Goal: Task Accomplishment & Management: Manage account settings

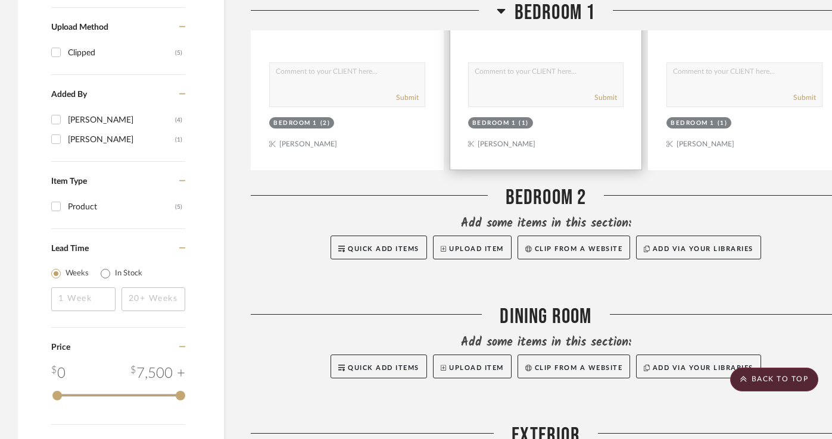
scroll to position [916, 0]
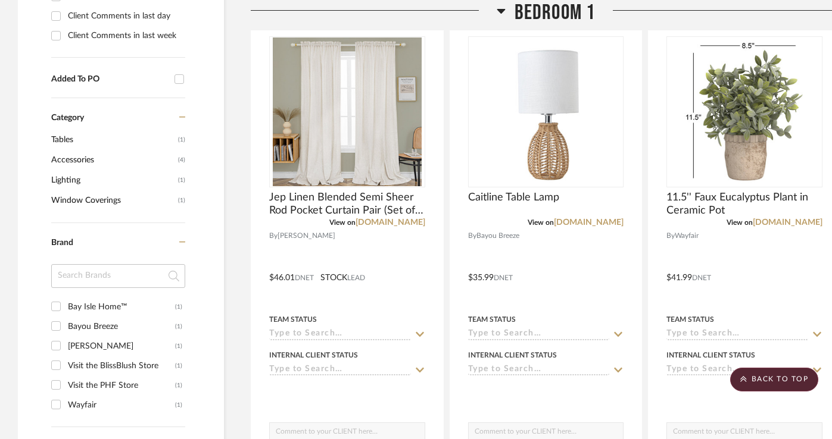
scroll to position [544, 0]
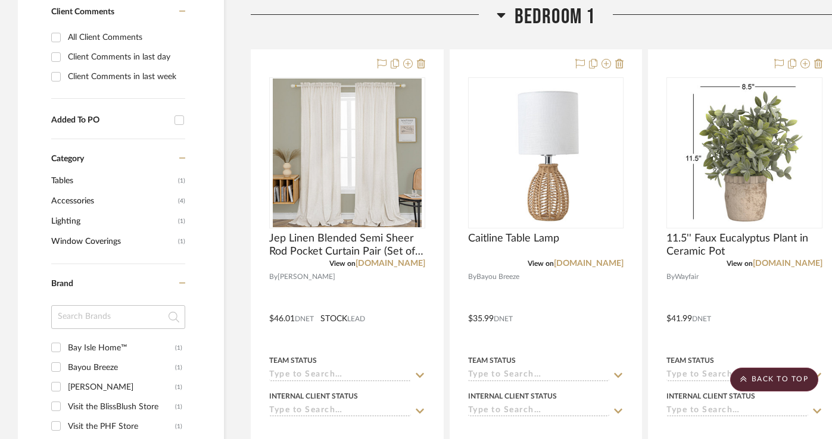
click at [501, 13] on icon at bounding box center [500, 15] width 8 height 5
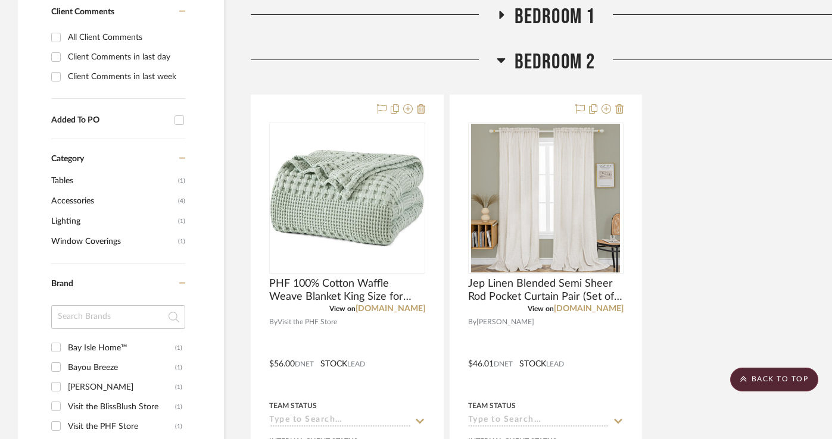
click at [500, 13] on icon at bounding box center [501, 15] width 5 height 8
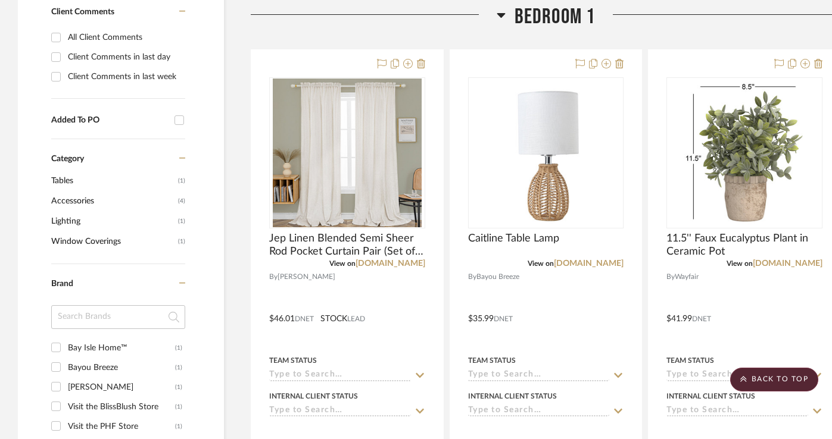
click at [530, 15] on span "Bedroom 1" at bounding box center [554, 17] width 81 height 26
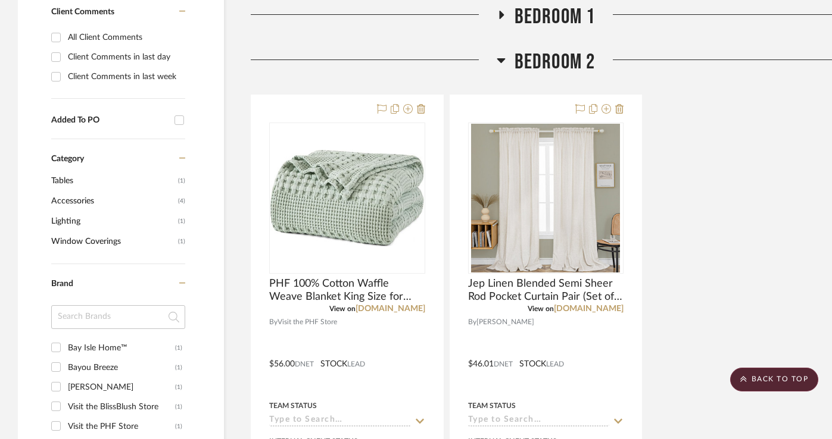
click at [530, 15] on span "Bedroom 1" at bounding box center [554, 17] width 81 height 26
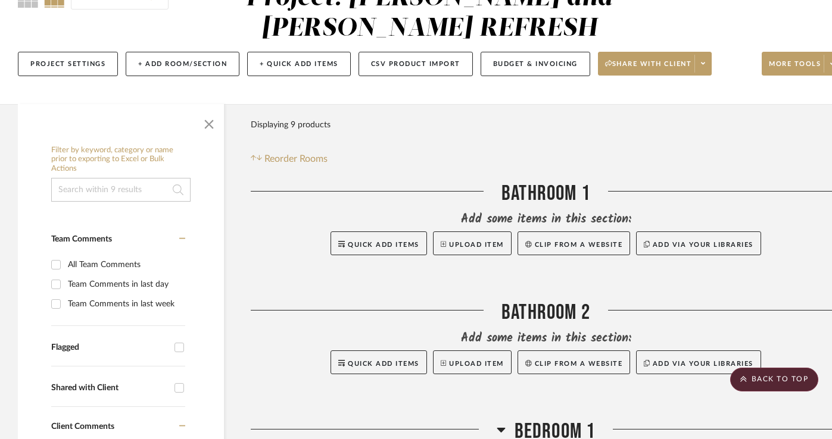
scroll to position [0, 0]
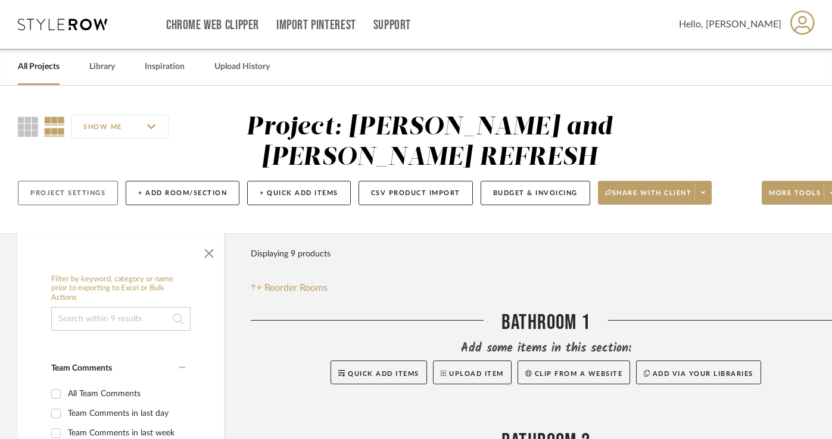
click at [84, 195] on button "Project Settings" at bounding box center [68, 193] width 100 height 24
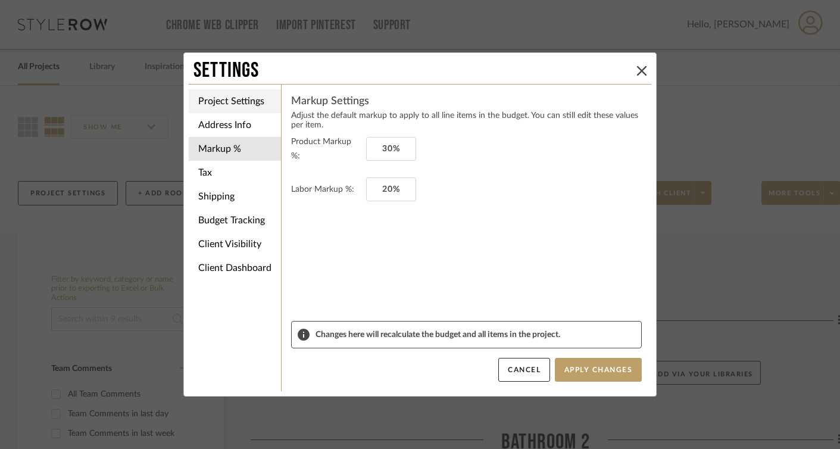
click at [260, 98] on li "Project Settings" at bounding box center [235, 101] width 92 height 24
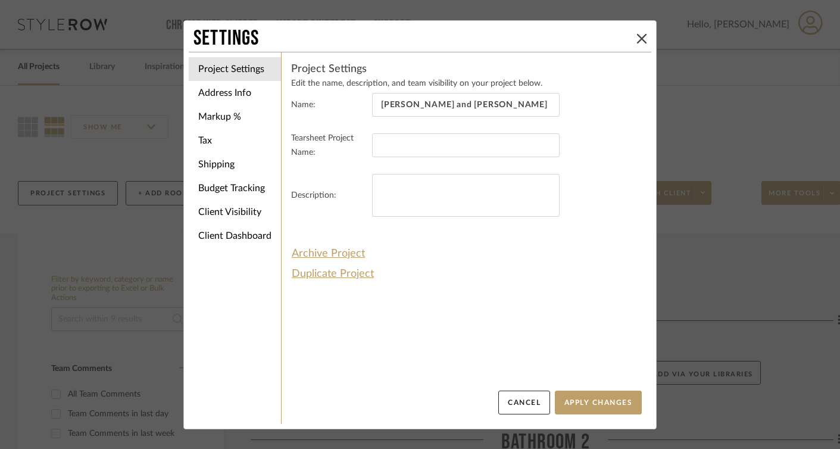
click at [630, 31] on div "Settings" at bounding box center [420, 39] width 463 height 26
click at [637, 42] on icon at bounding box center [642, 39] width 10 height 10
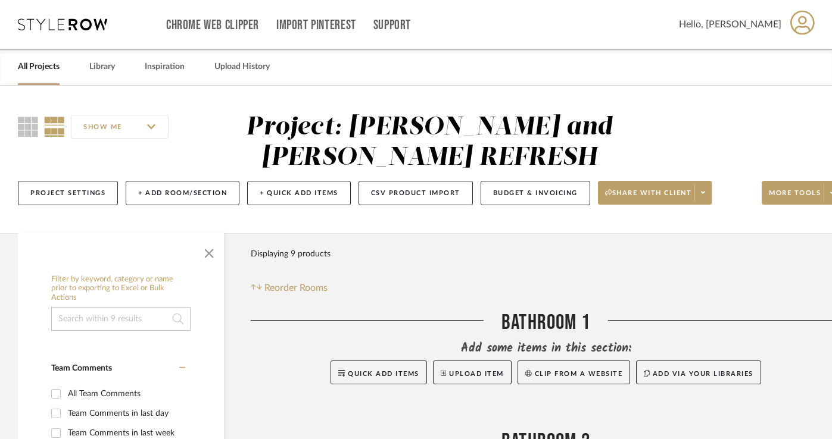
click at [530, 330] on div "Bathroom 1" at bounding box center [546, 325] width 590 height 30
click at [530, 318] on div "Bathroom 1" at bounding box center [546, 325] width 590 height 30
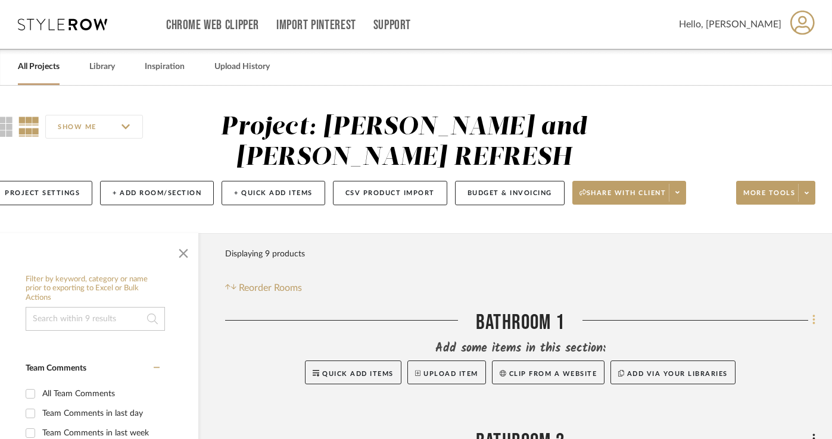
click at [812, 325] on icon at bounding box center [814, 320] width 4 height 13
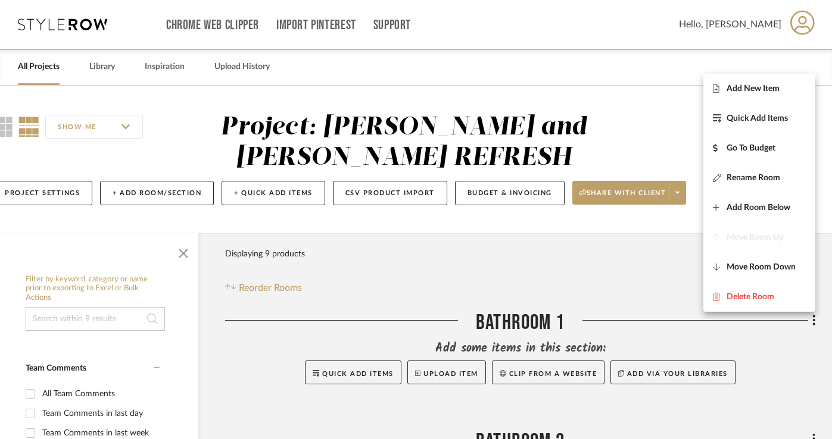
click at [651, 273] on div at bounding box center [416, 219] width 832 height 439
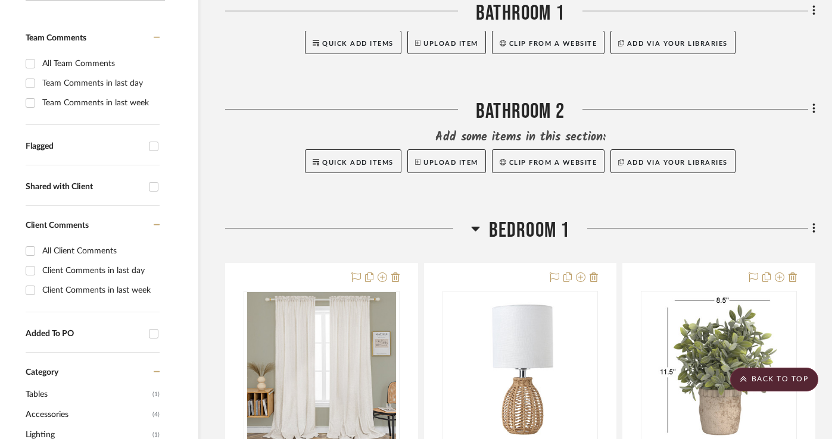
scroll to position [332, 26]
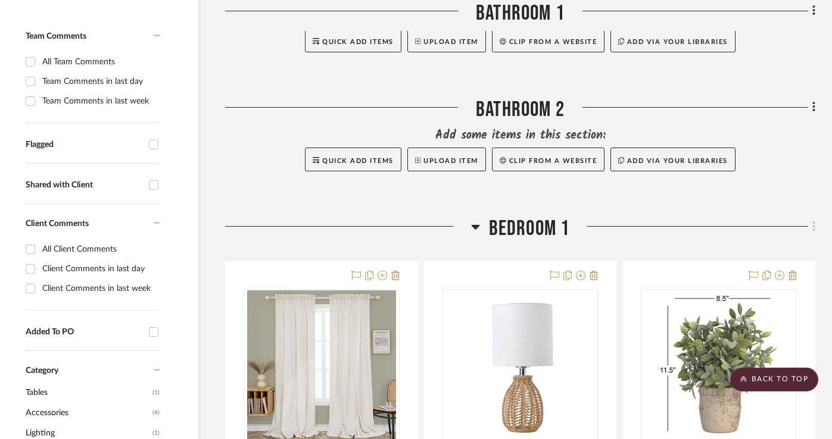
click at [812, 228] on icon at bounding box center [813, 226] width 2 height 10
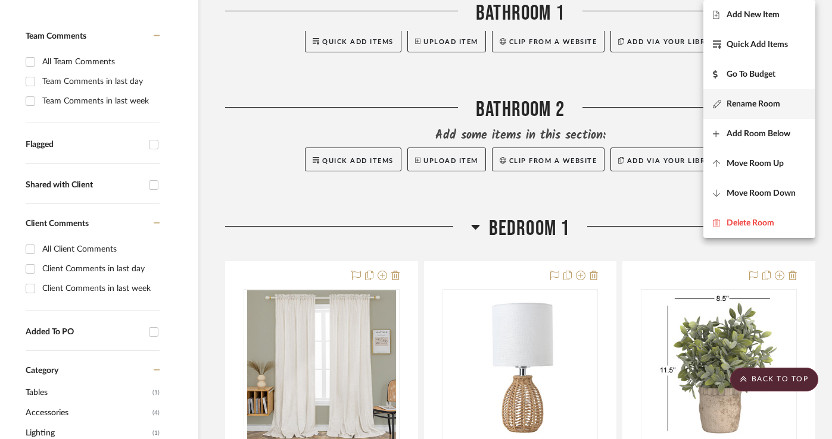
click at [784, 99] on span "Rename Room" at bounding box center [759, 104] width 93 height 10
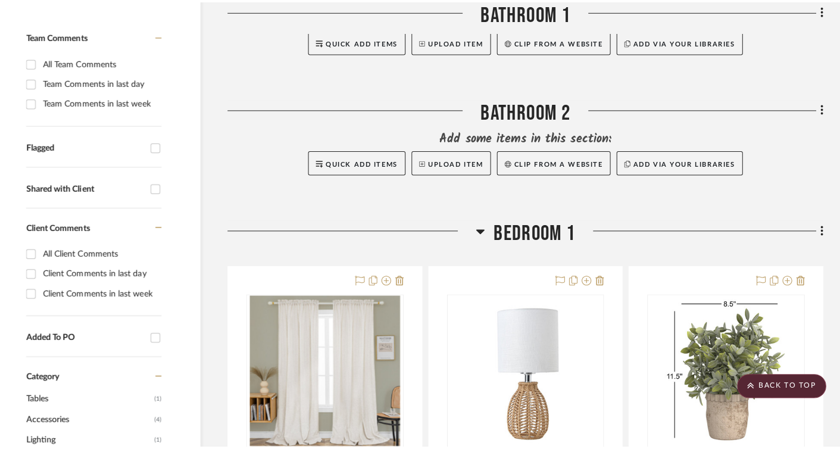
scroll to position [0, 0]
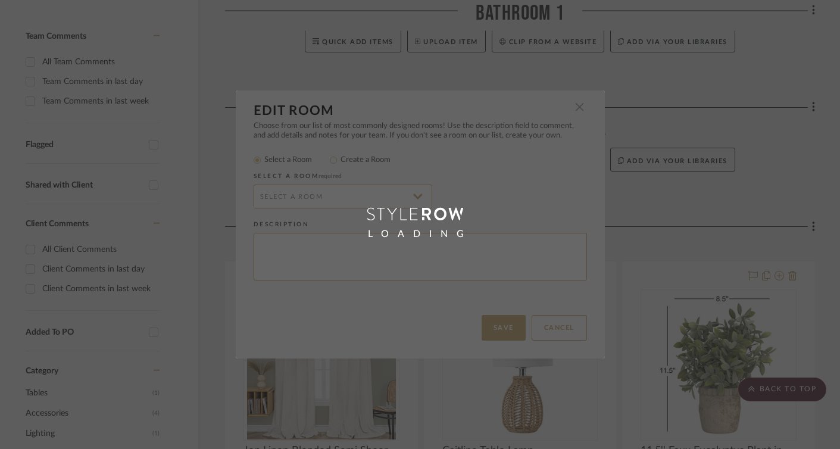
radio input "false"
radio input "true"
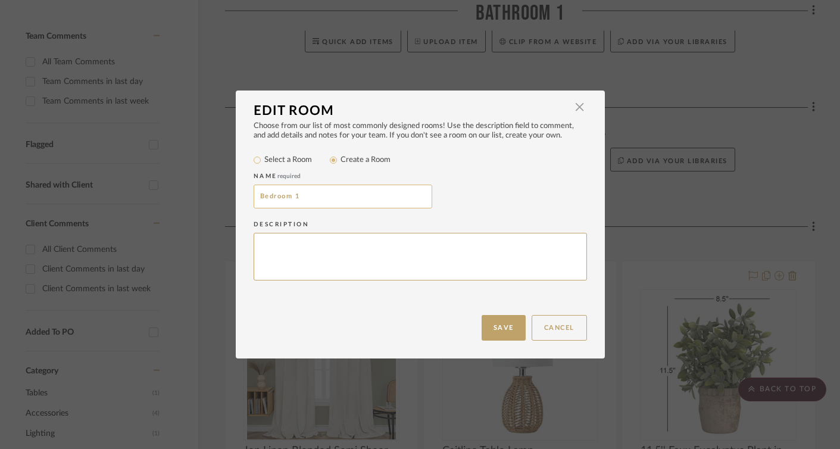
click at [389, 202] on input "Bedroom 1" at bounding box center [343, 197] width 179 height 24
type input "Primary Bedroom"
click at [494, 334] on button "Save" at bounding box center [504, 328] width 44 height 26
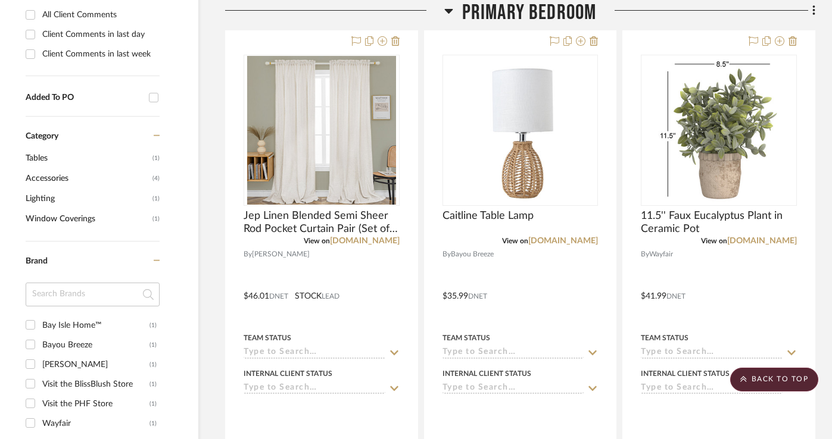
scroll to position [571, 26]
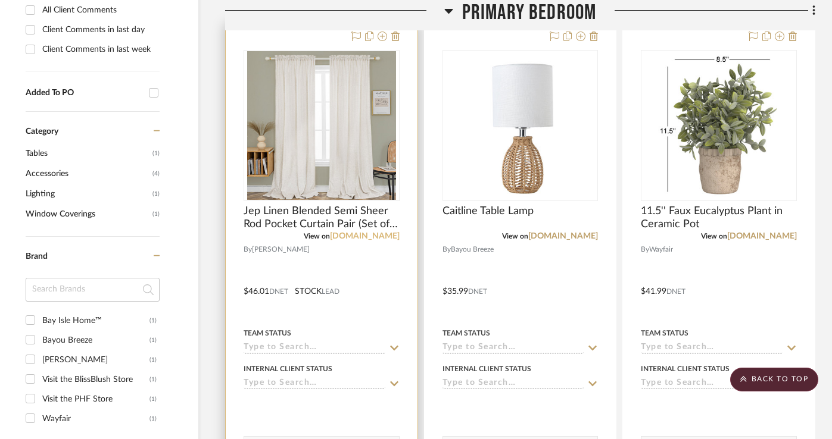
click at [378, 236] on link "[DOMAIN_NAME]" at bounding box center [365, 236] width 70 height 8
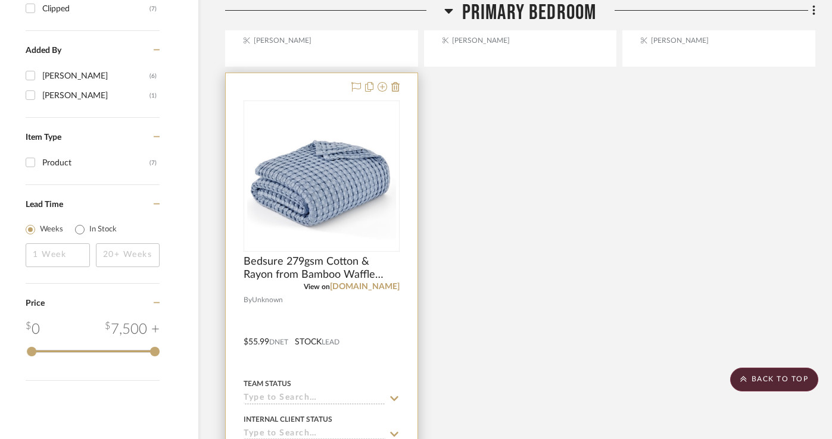
scroll to position [1533, 26]
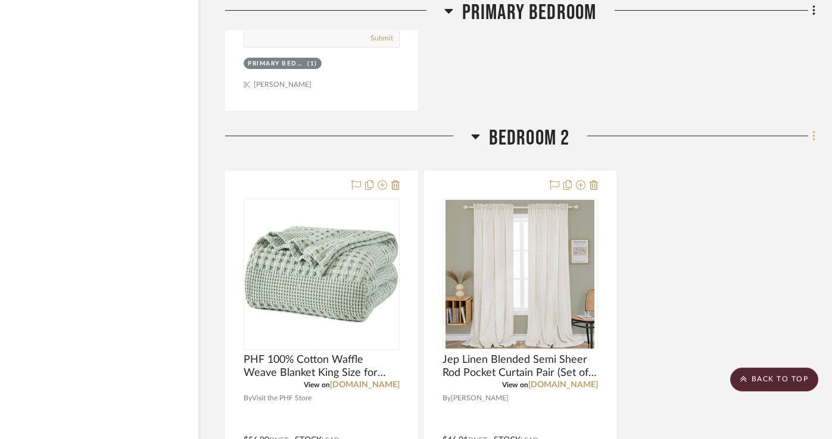
click at [810, 136] on fa-icon at bounding box center [812, 137] width 8 height 20
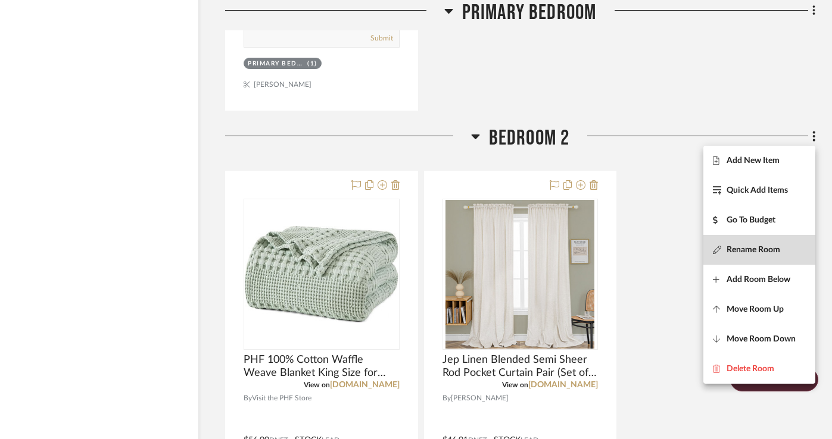
click at [777, 251] on span "Rename Room" at bounding box center [753, 250] width 54 height 10
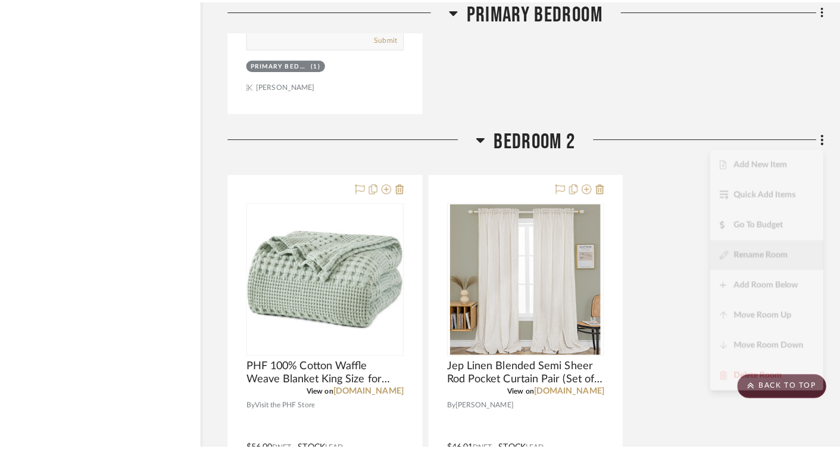
scroll to position [0, 0]
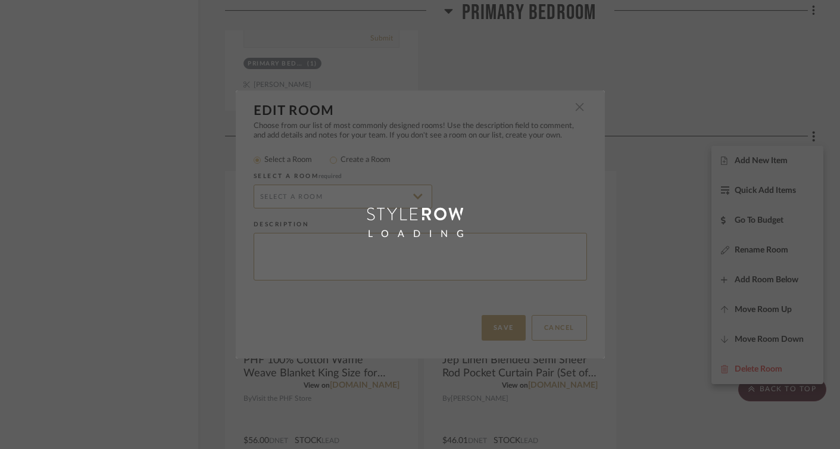
radio input "false"
radio input "true"
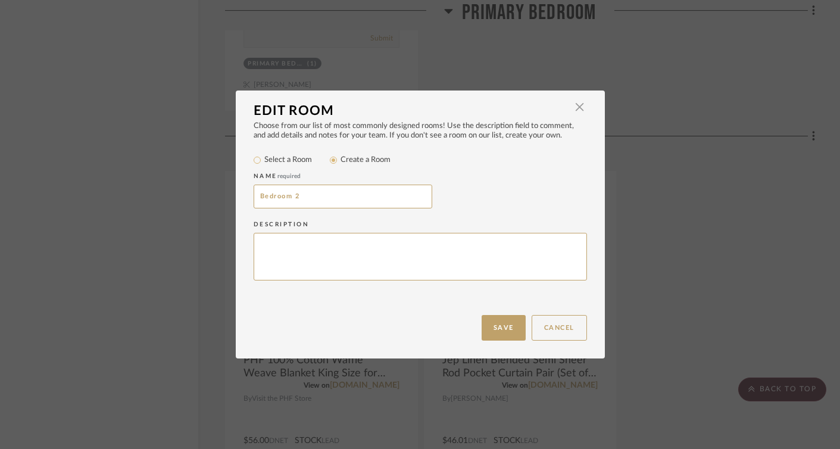
click at [314, 211] on div "Name required Bedroom 2" at bounding box center [420, 191] width 333 height 48
click at [311, 191] on input "Bedroom 2" at bounding box center [343, 197] width 179 height 24
type input "Second Bedroom"
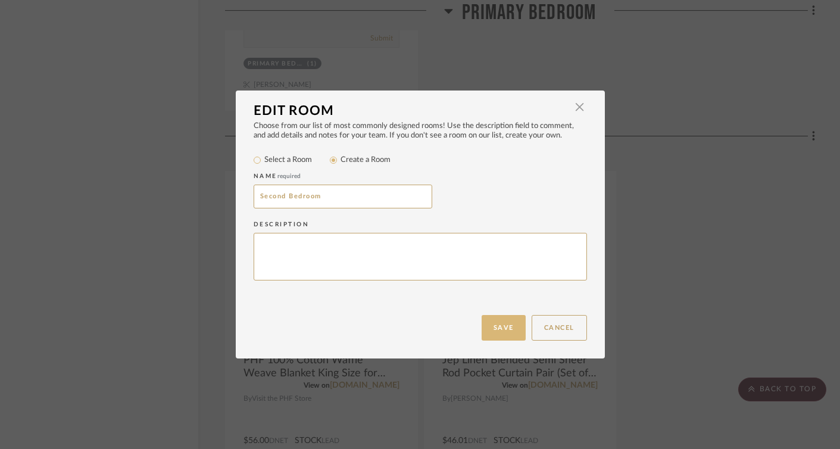
click at [492, 330] on button "Save" at bounding box center [504, 328] width 44 height 26
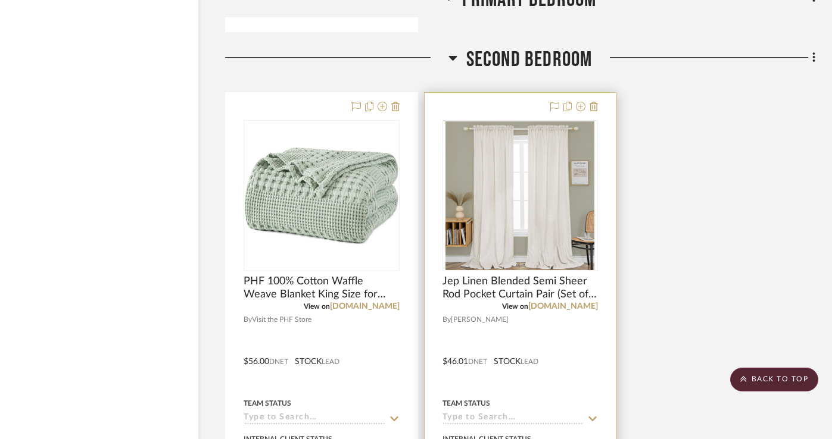
scroll to position [1529, 26]
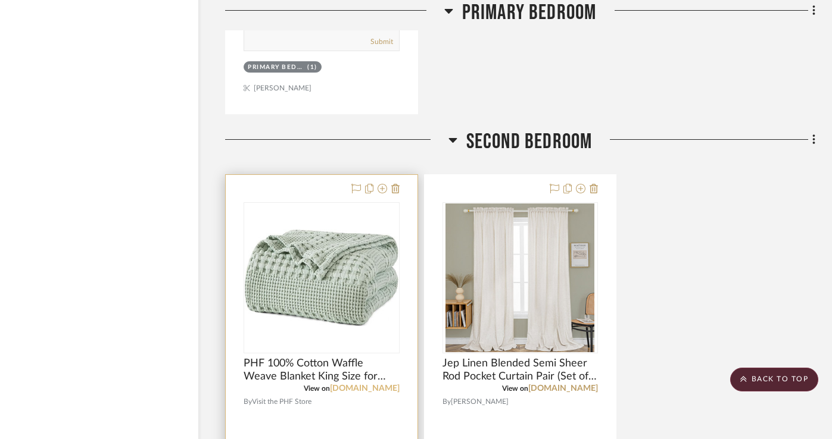
click at [382, 387] on link "[DOMAIN_NAME]" at bounding box center [365, 389] width 70 height 8
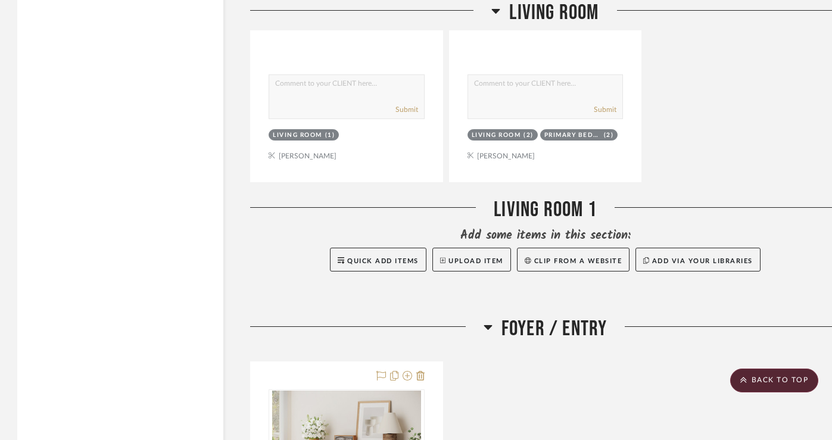
scroll to position [2864, 26]
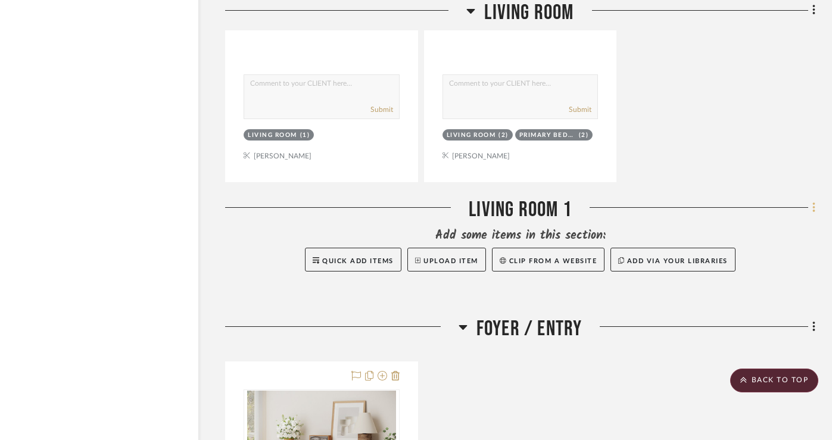
click at [813, 209] on icon at bounding box center [813, 207] width 2 height 10
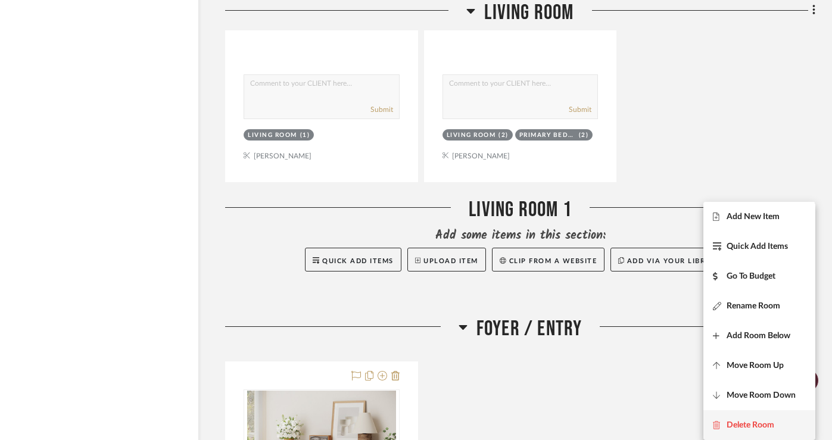
click at [743, 426] on span "Delete Room" at bounding box center [750, 425] width 48 height 10
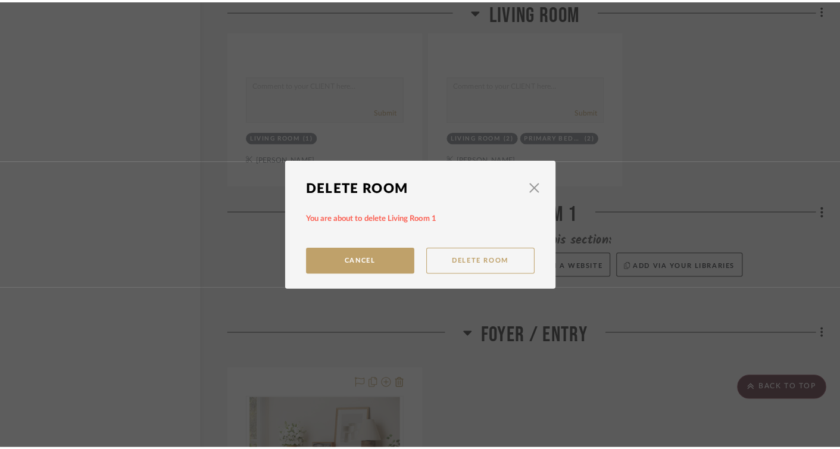
scroll to position [0, 0]
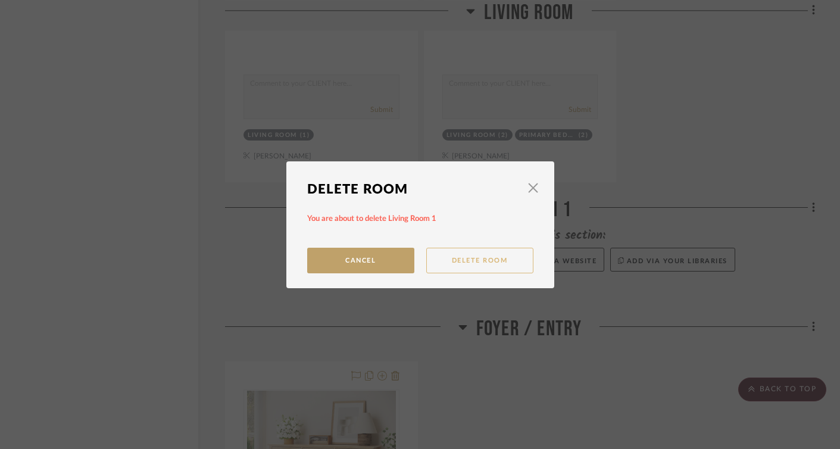
click at [500, 256] on button "Delete Room" at bounding box center [479, 261] width 107 height 26
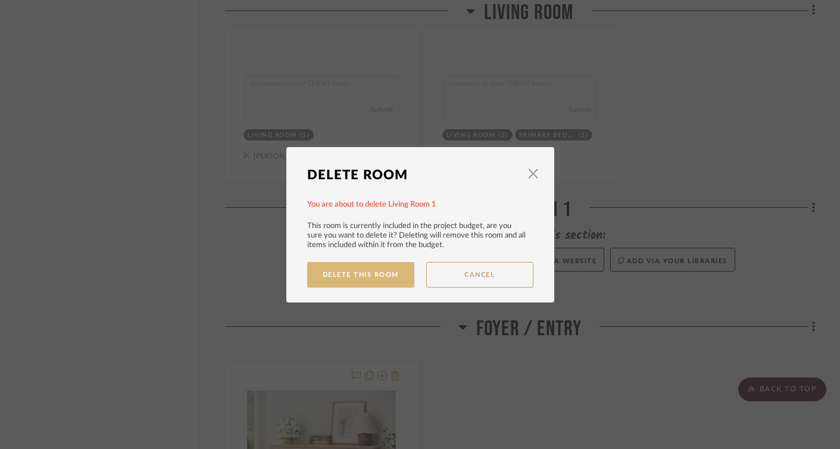
click at [368, 283] on button "Delete This Room" at bounding box center [360, 275] width 107 height 26
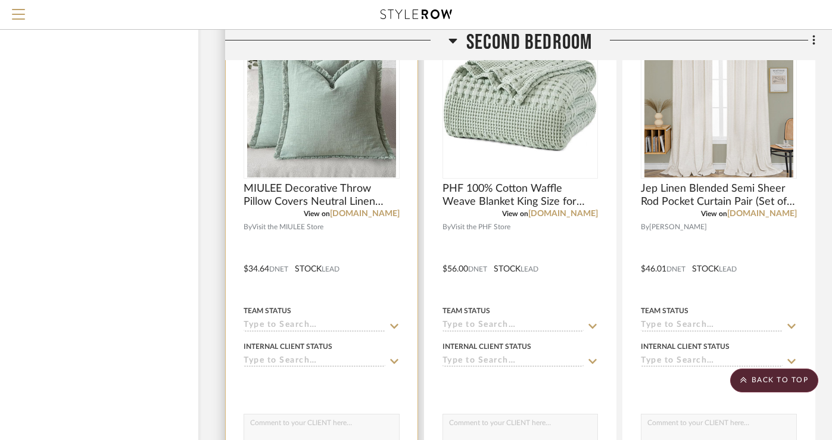
scroll to position [1678, 26]
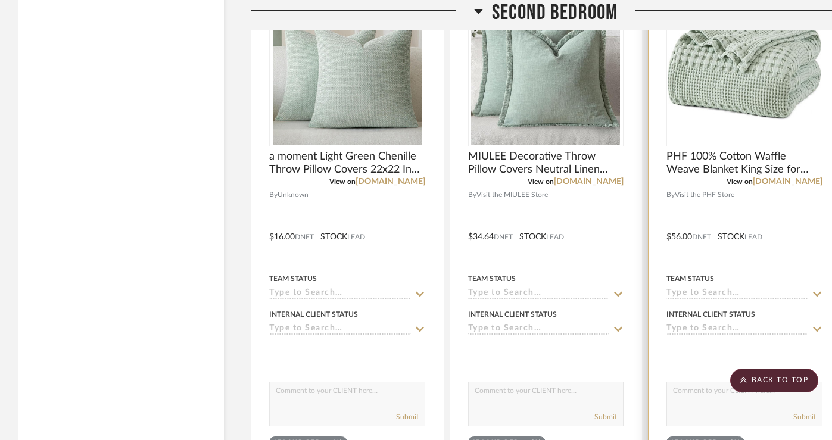
scroll to position [1731, 0]
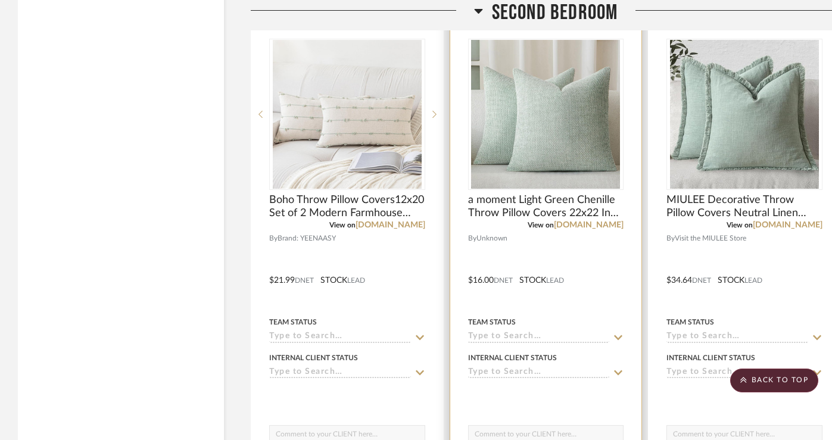
scroll to position [1658, 0]
